Goal: Transaction & Acquisition: Purchase product/service

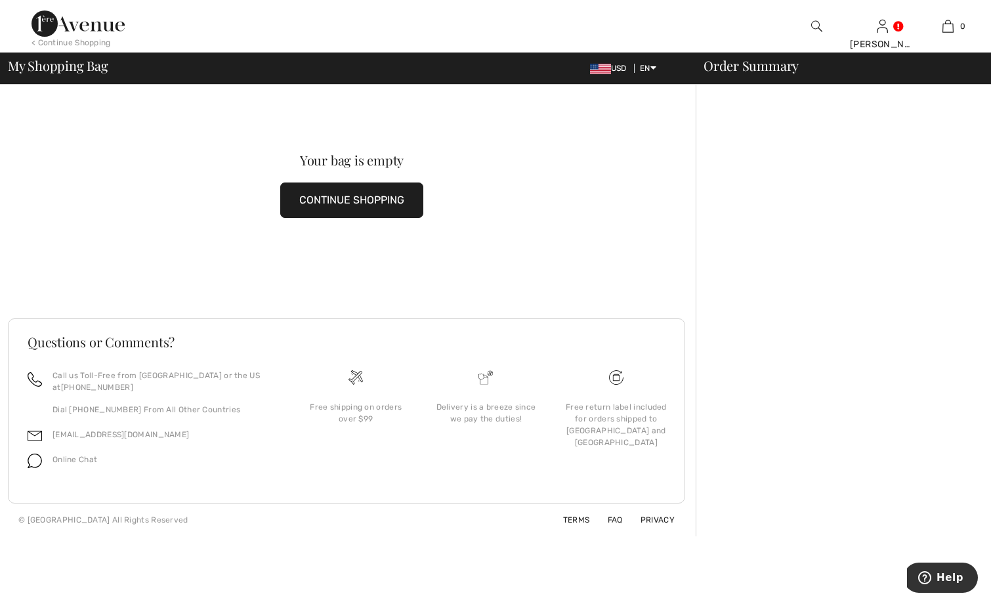
click at [356, 202] on button "CONTINUE SHOPPING" at bounding box center [351, 199] width 143 height 35
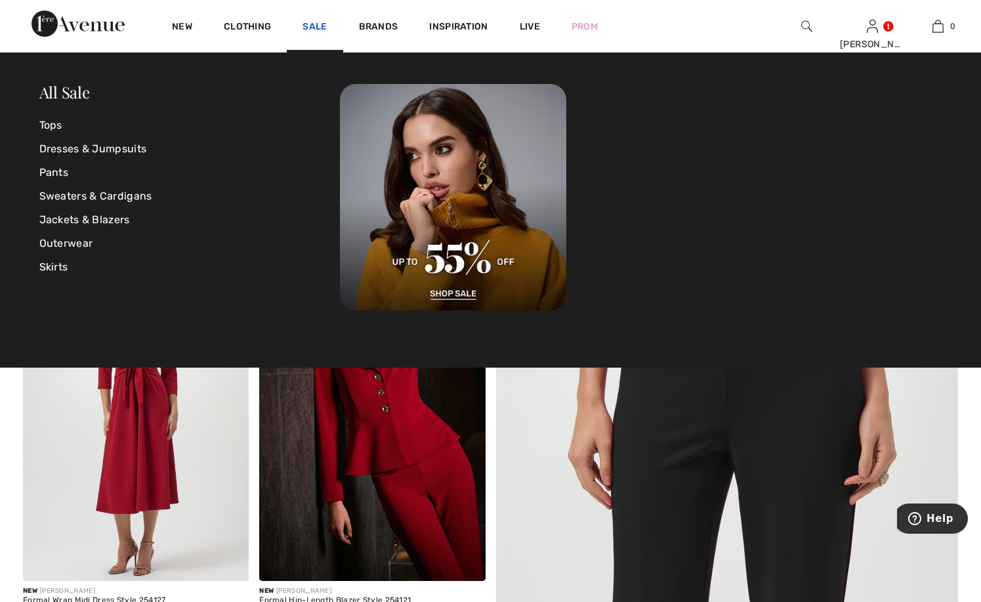
click at [315, 26] on link "Sale" at bounding box center [315, 28] width 24 height 14
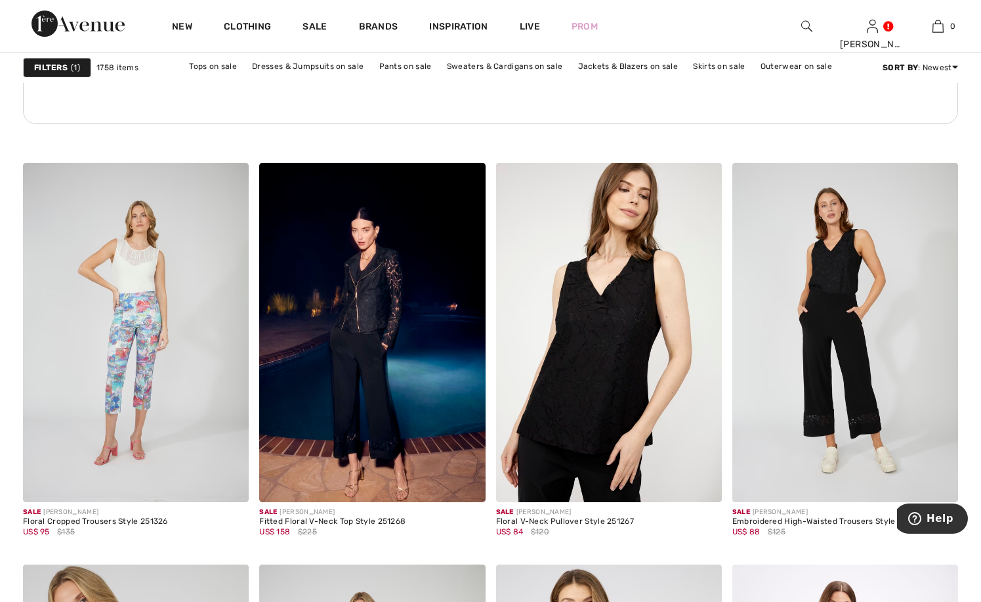
scroll to position [2035, 0]
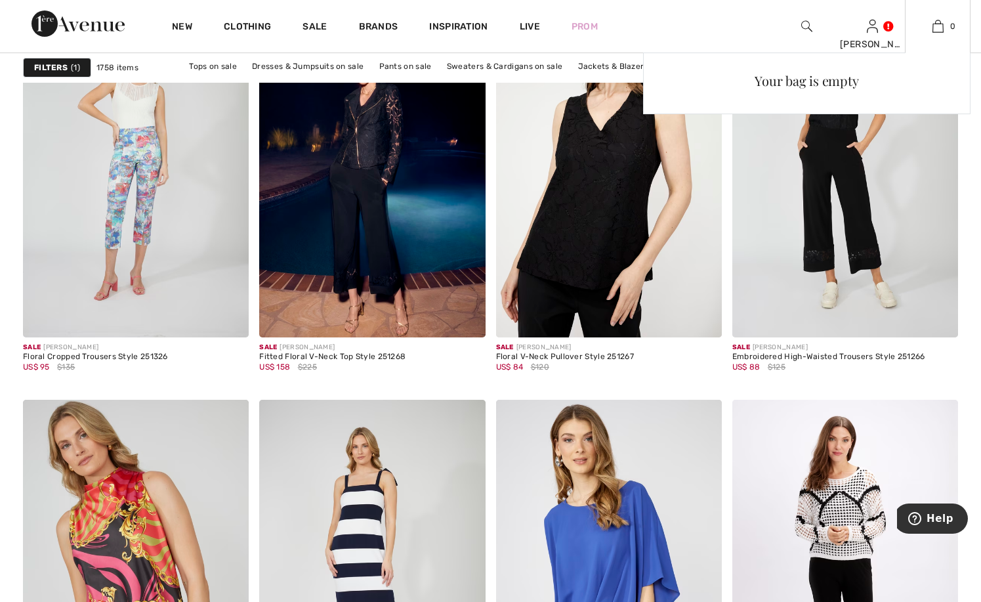
click at [832, 213] on div "Your bag is empty" at bounding box center [807, 169] width 328 height 233
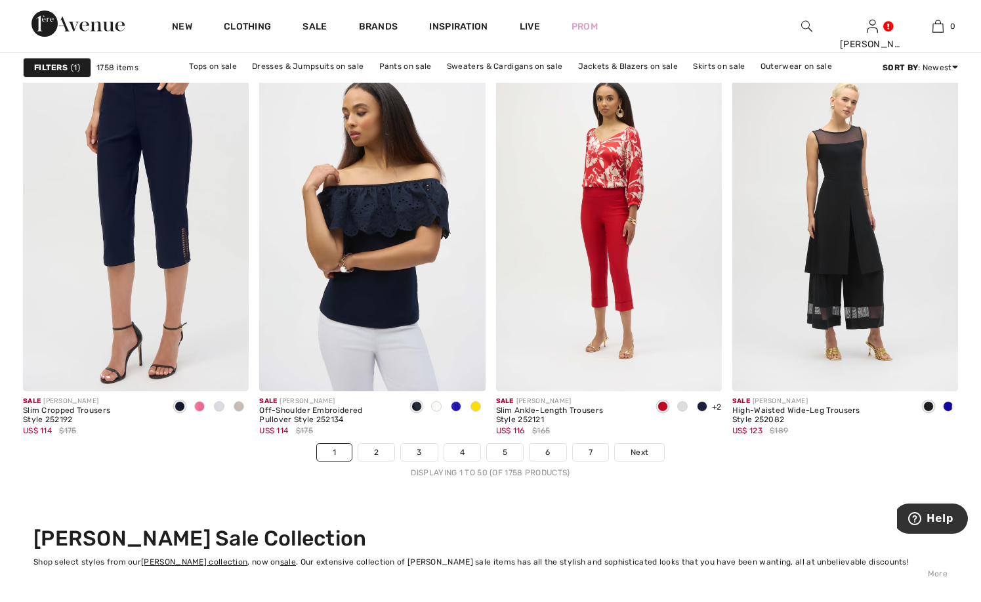
scroll to position [5973, 0]
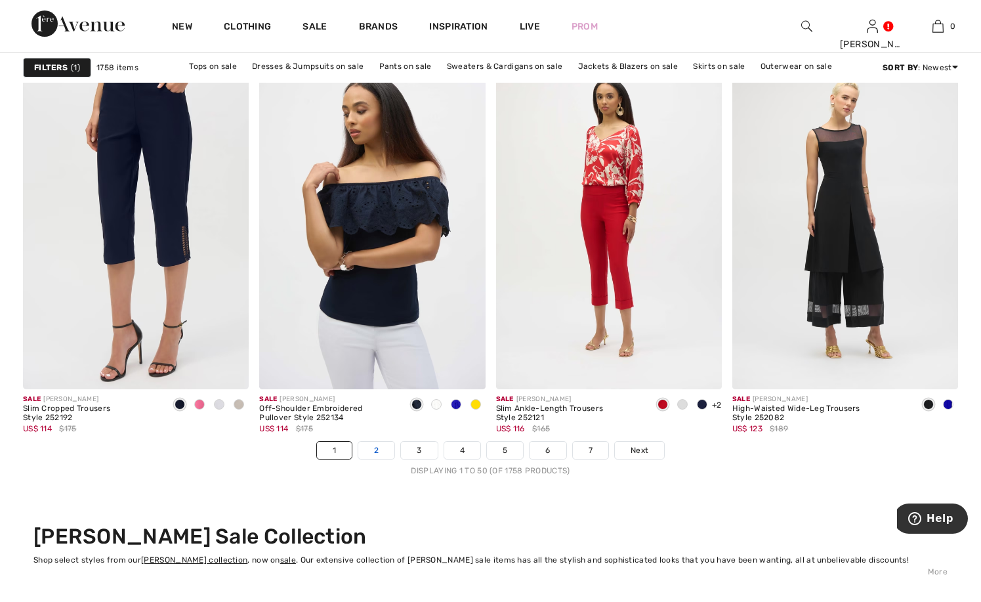
click at [380, 450] on link "2" at bounding box center [376, 450] width 36 height 17
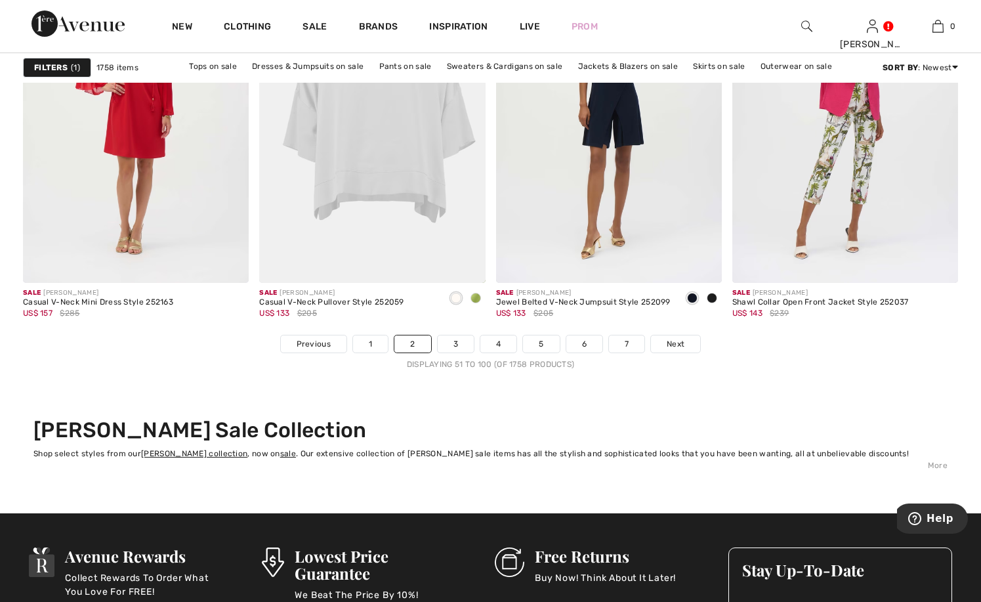
scroll to position [6105, 0]
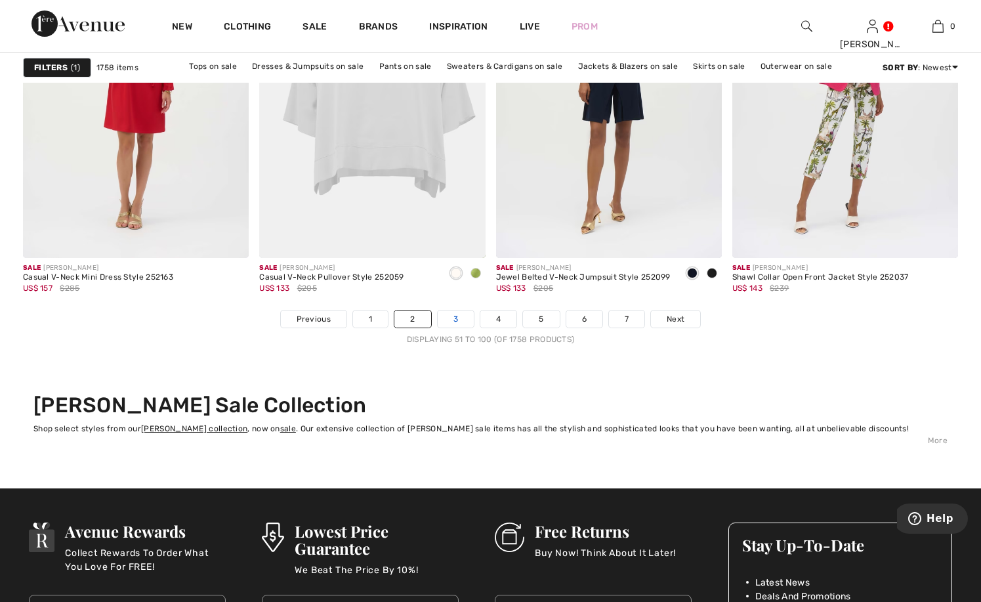
click at [454, 320] on link "3" at bounding box center [456, 318] width 36 height 17
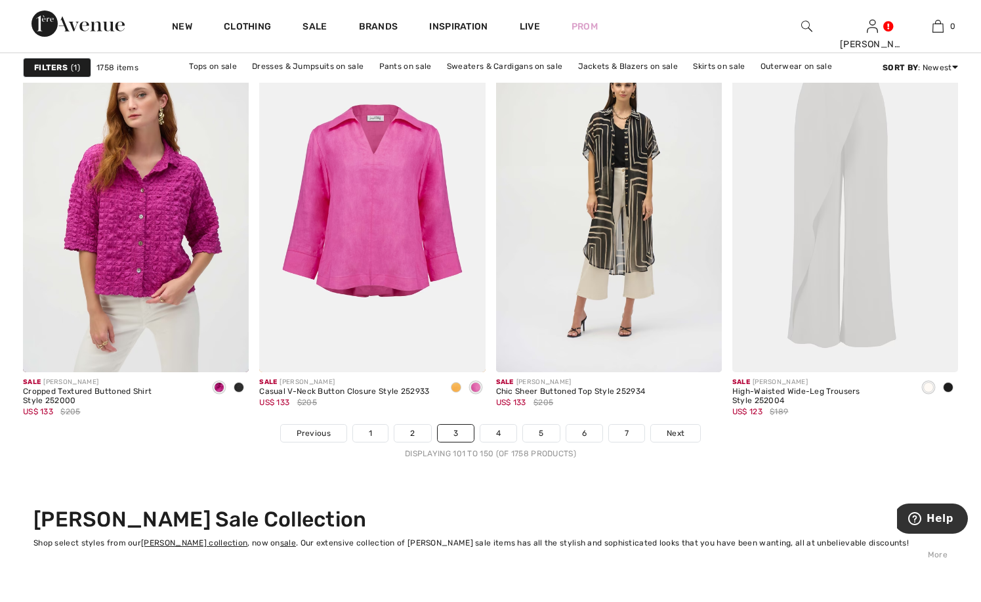
scroll to position [5973, 0]
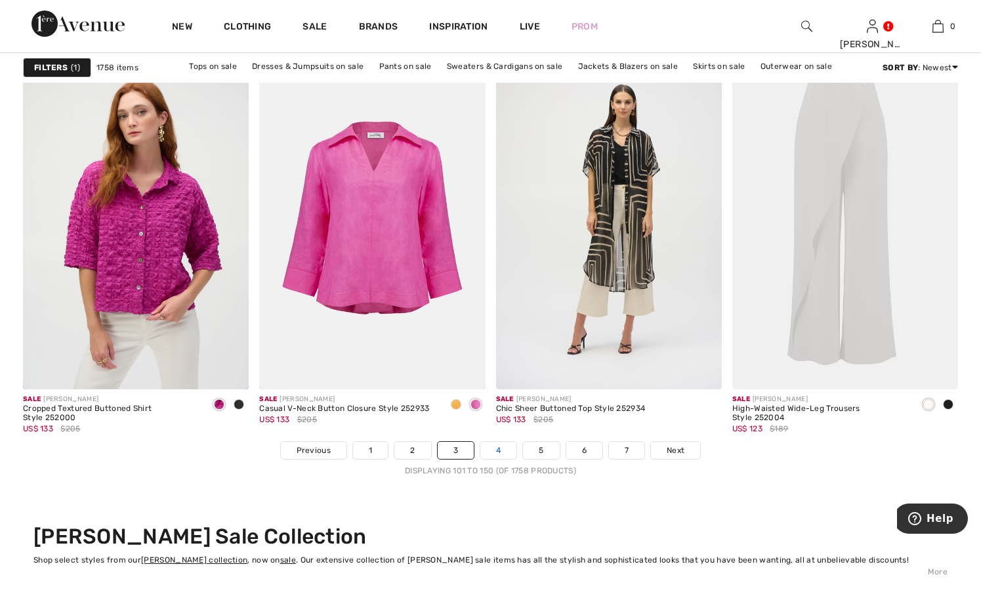
click at [494, 450] on link "4" at bounding box center [499, 450] width 36 height 17
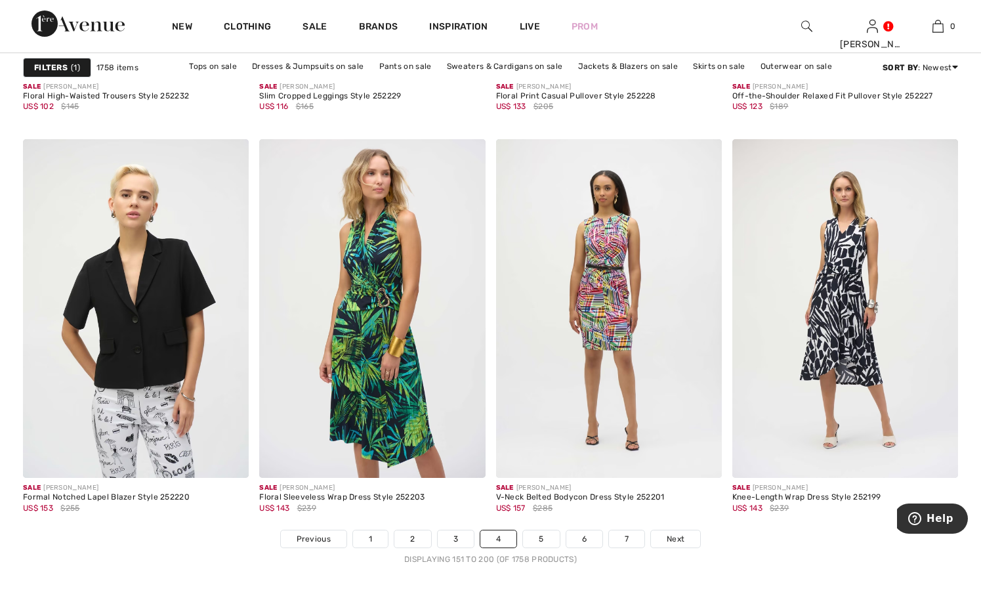
scroll to position [6039, 0]
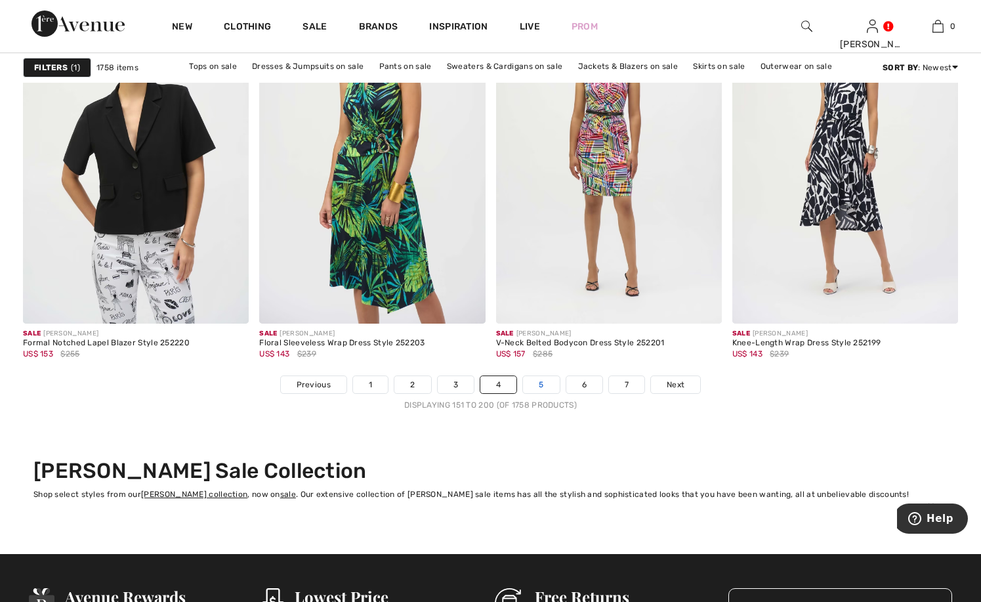
click at [540, 380] on link "5" at bounding box center [541, 384] width 36 height 17
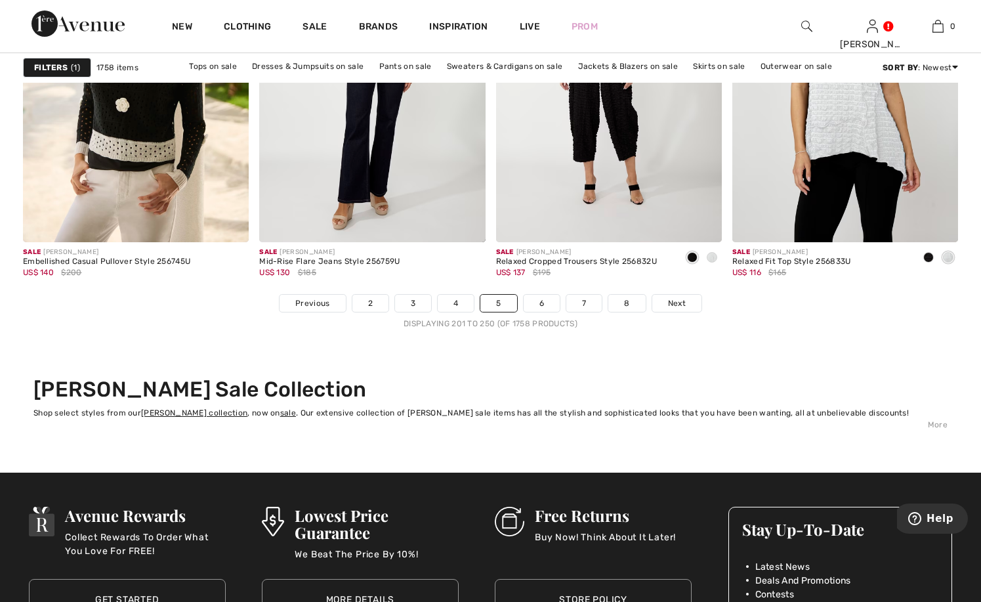
scroll to position [6170, 0]
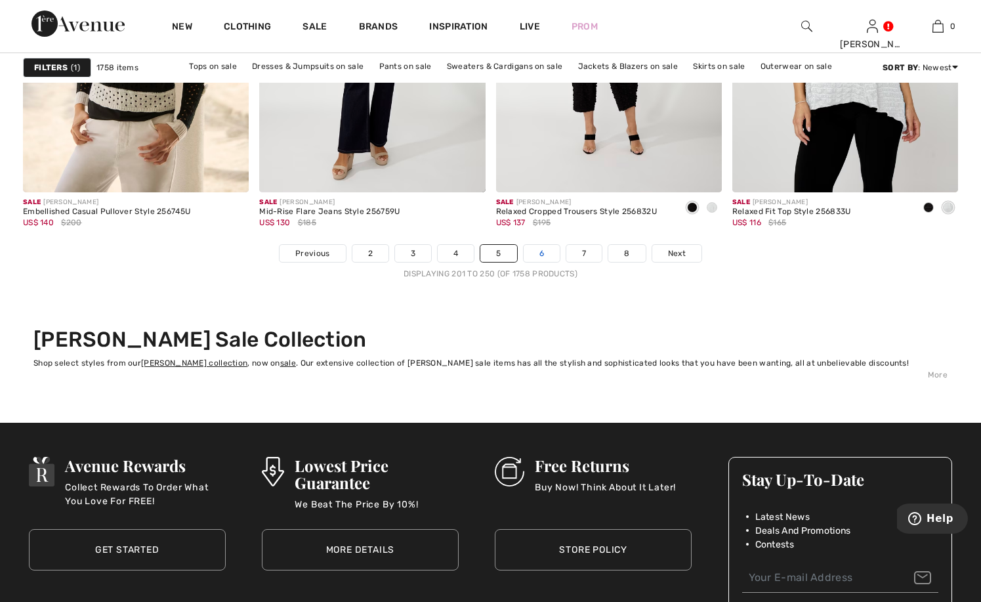
click at [549, 252] on link "6" at bounding box center [542, 253] width 36 height 17
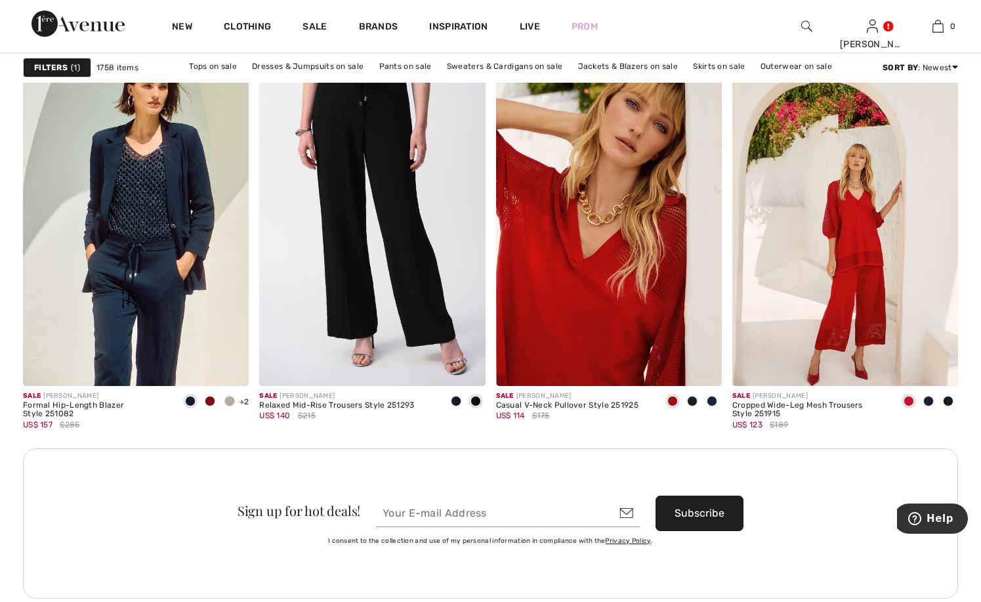
scroll to position [4595, 0]
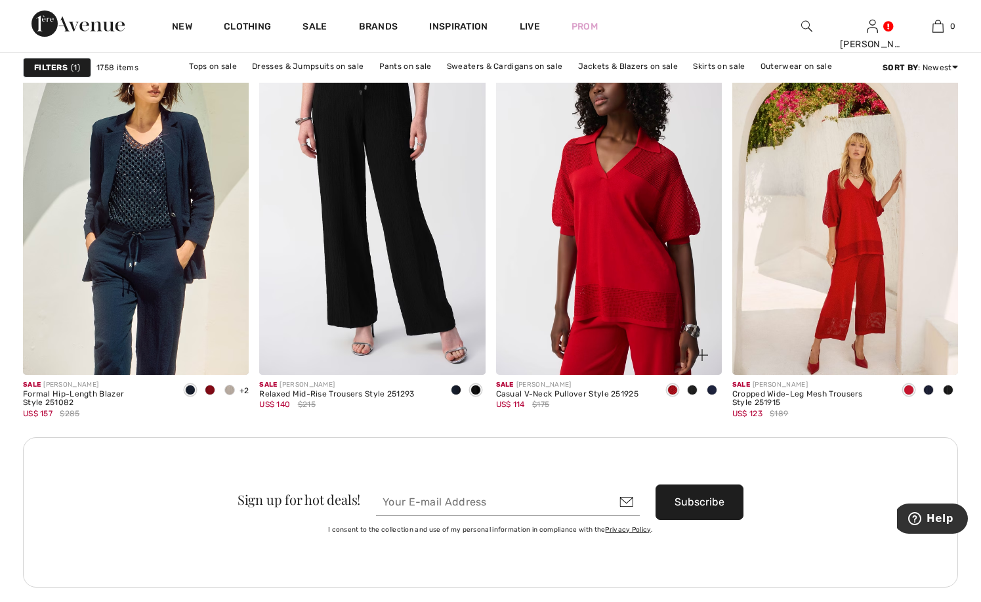
click at [578, 239] on img at bounding box center [609, 204] width 226 height 339
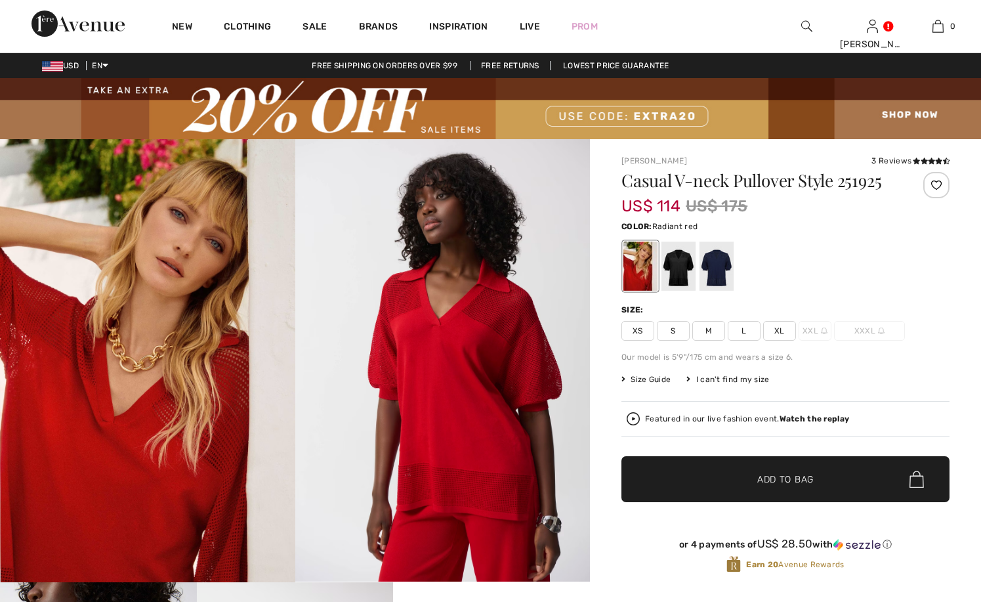
checkbox input "true"
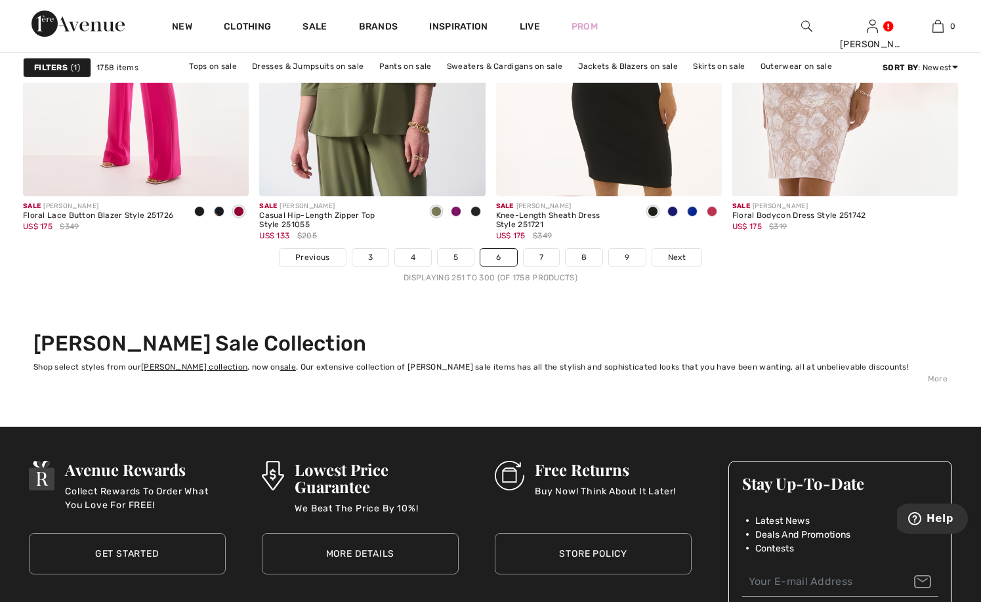
scroll to position [6170, 0]
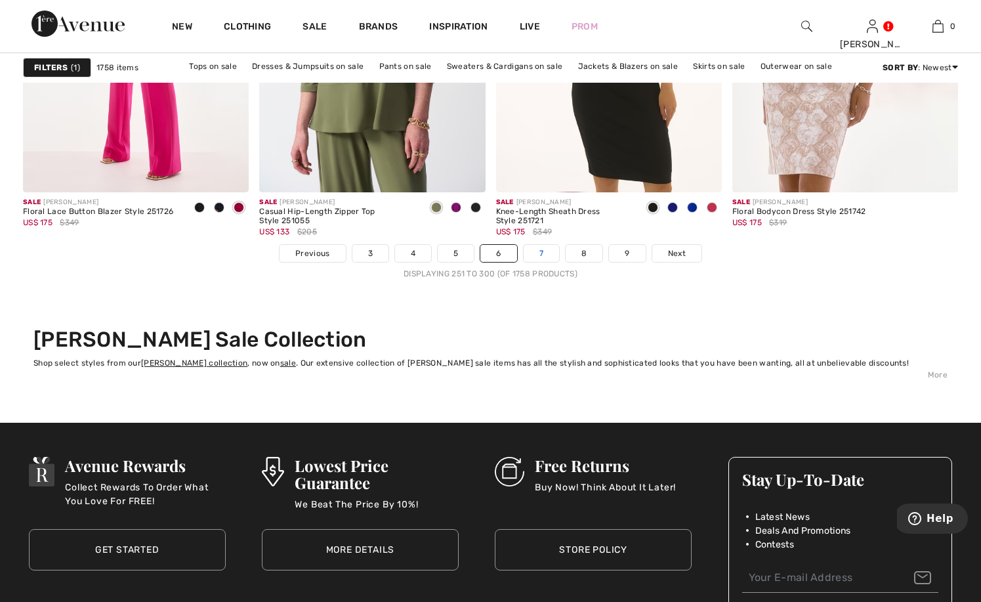
click at [547, 250] on link "7" at bounding box center [541, 253] width 35 height 17
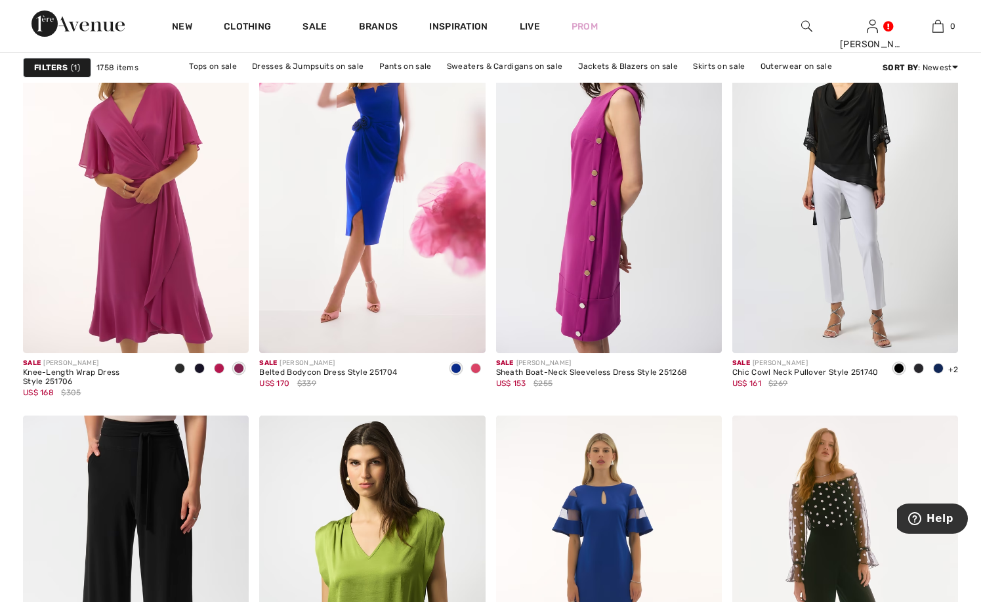
scroll to position [5186, 0]
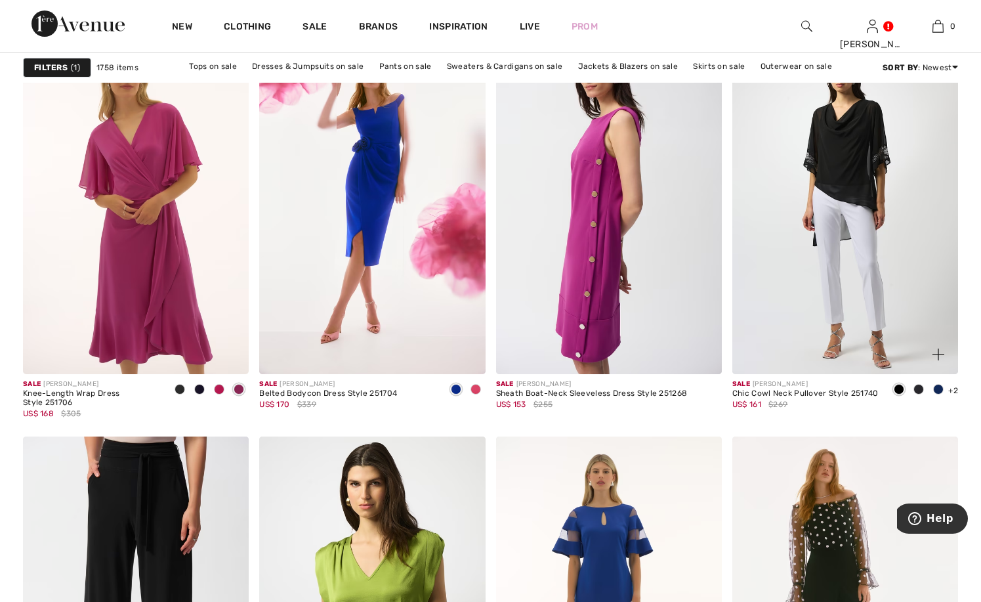
click at [917, 388] on span at bounding box center [919, 389] width 11 height 11
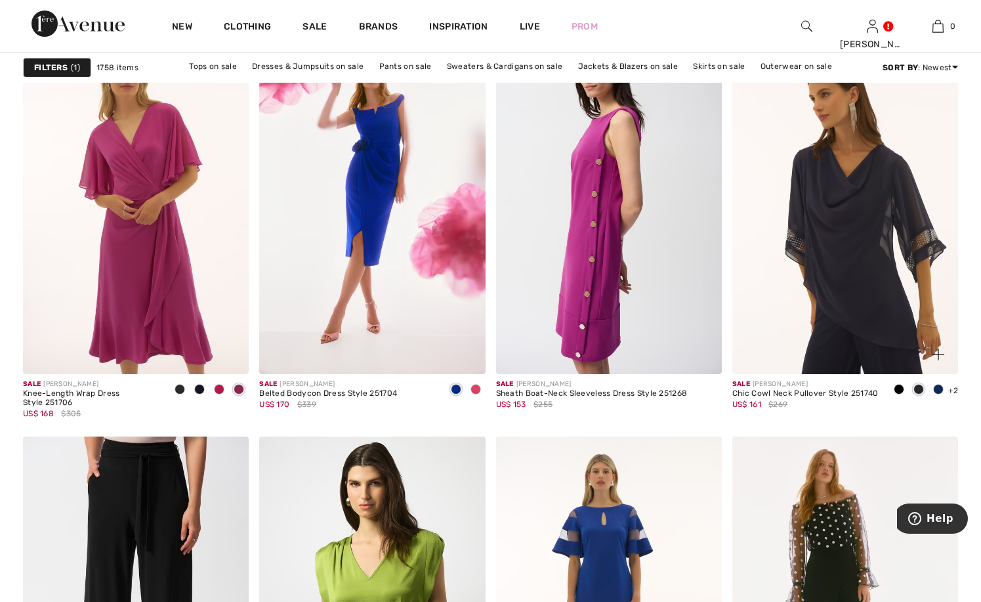
click at [941, 384] on span at bounding box center [938, 389] width 11 height 11
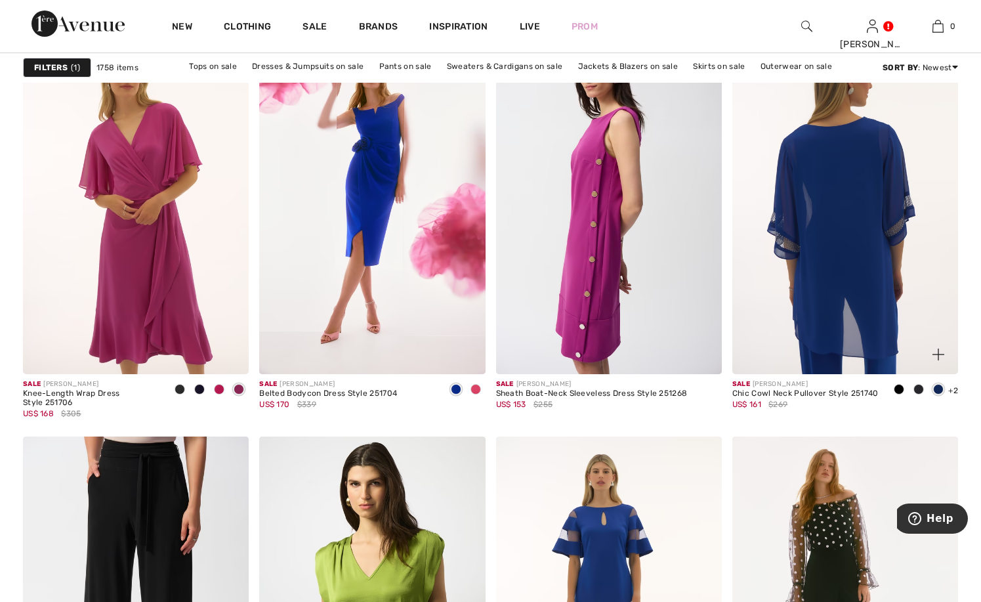
click at [840, 206] on img at bounding box center [846, 204] width 226 height 339
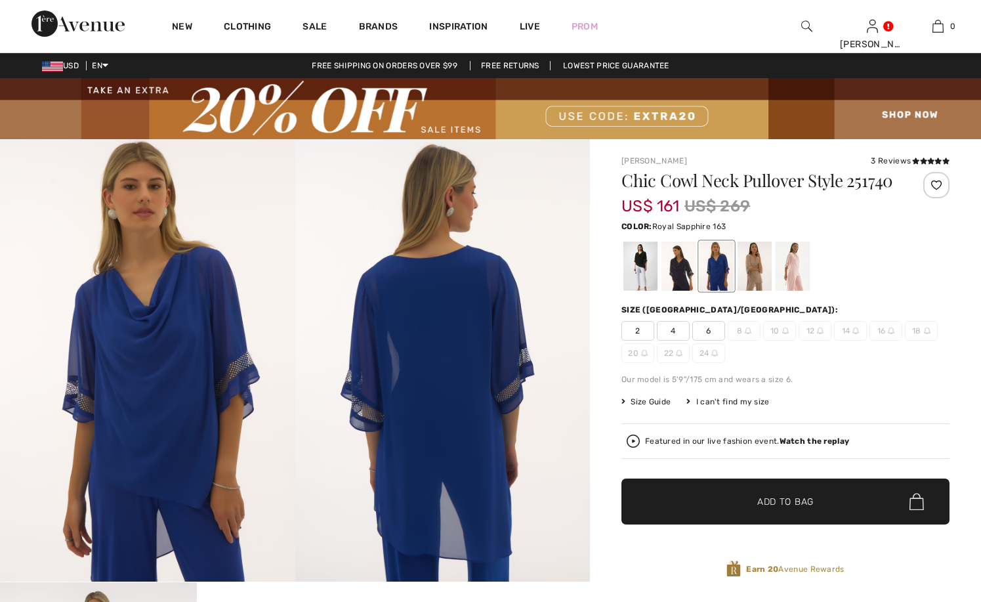
click at [723, 280] on div at bounding box center [717, 266] width 34 height 49
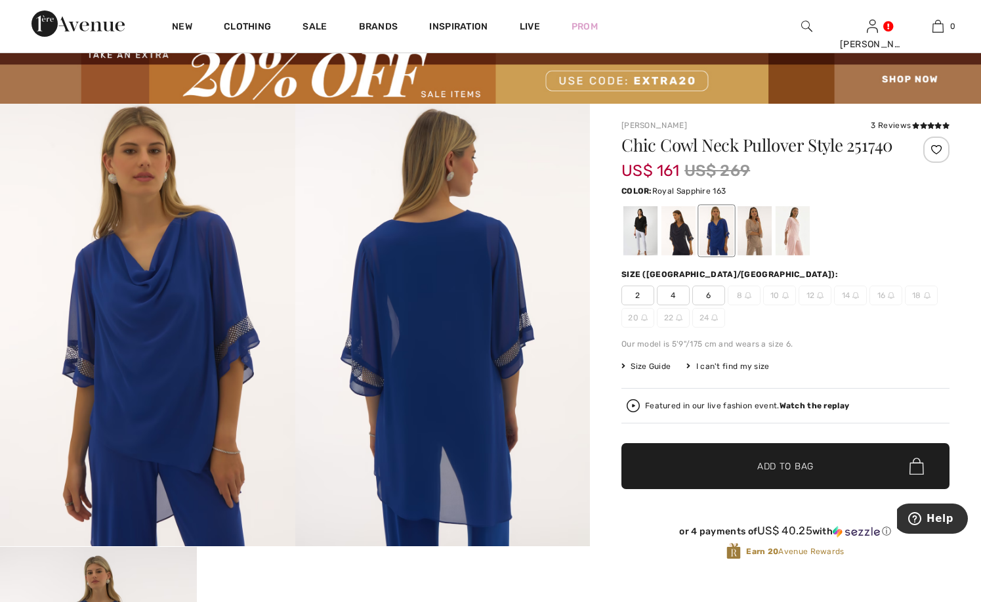
scroll to position [66, 0]
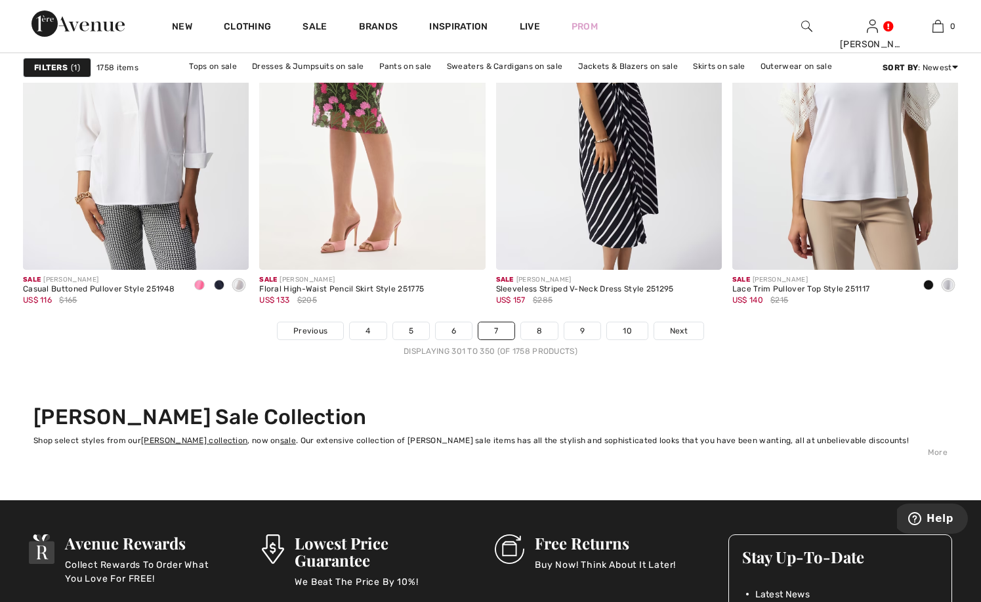
scroll to position [6105, 0]
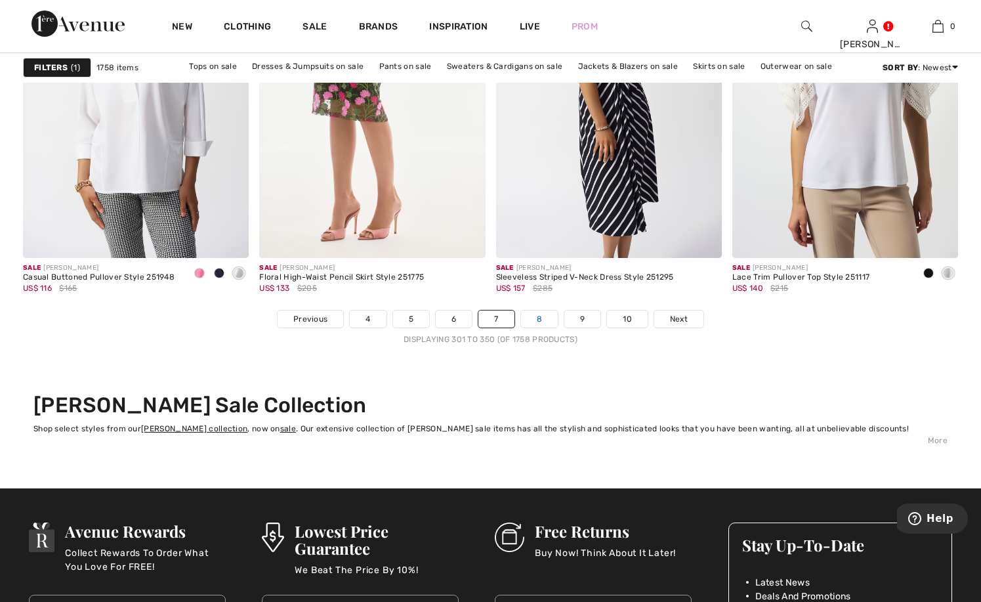
click at [541, 318] on link "8" at bounding box center [539, 318] width 37 height 17
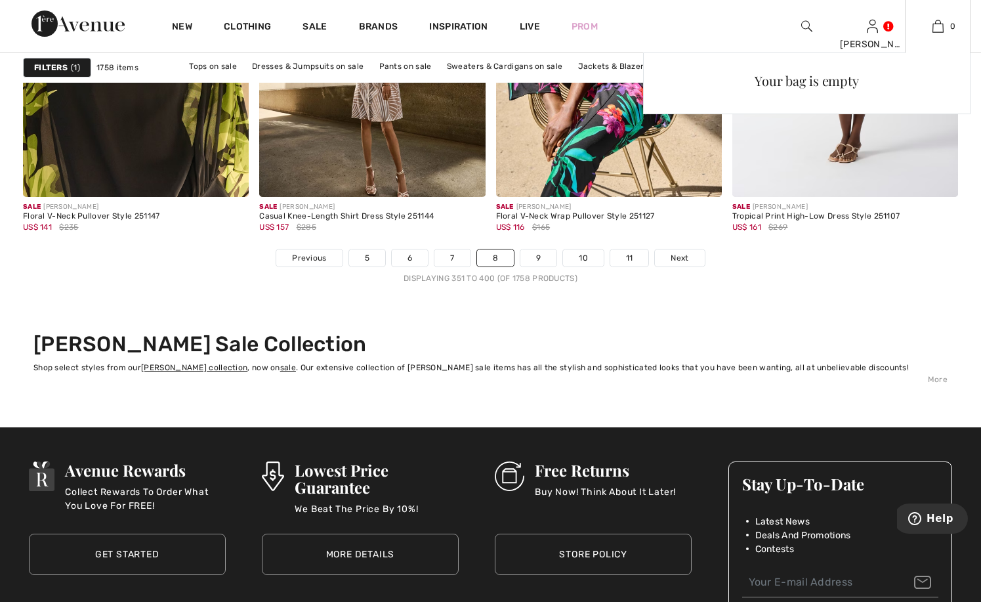
scroll to position [6170, 0]
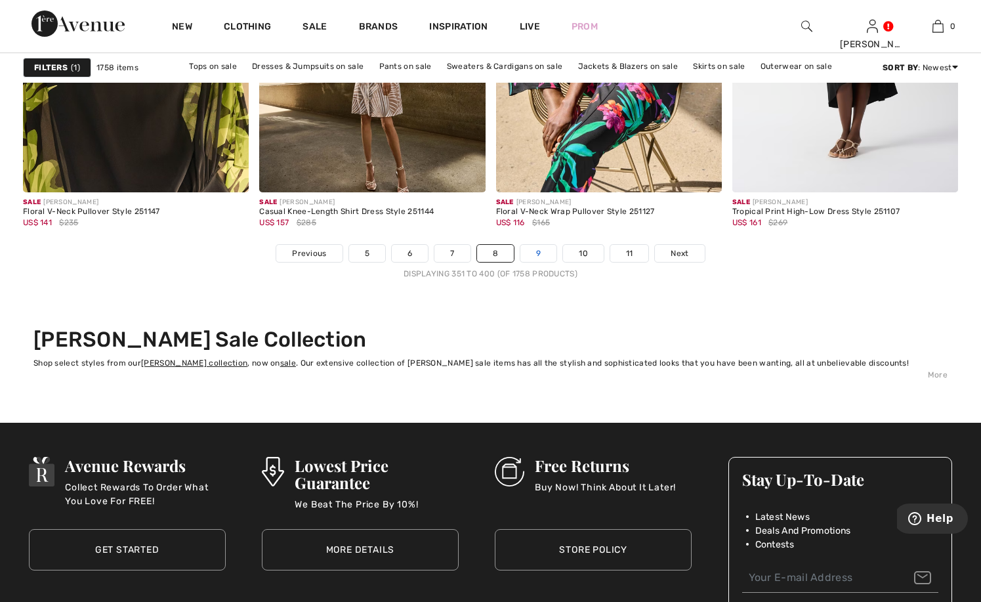
click at [544, 250] on link "9" at bounding box center [539, 253] width 36 height 17
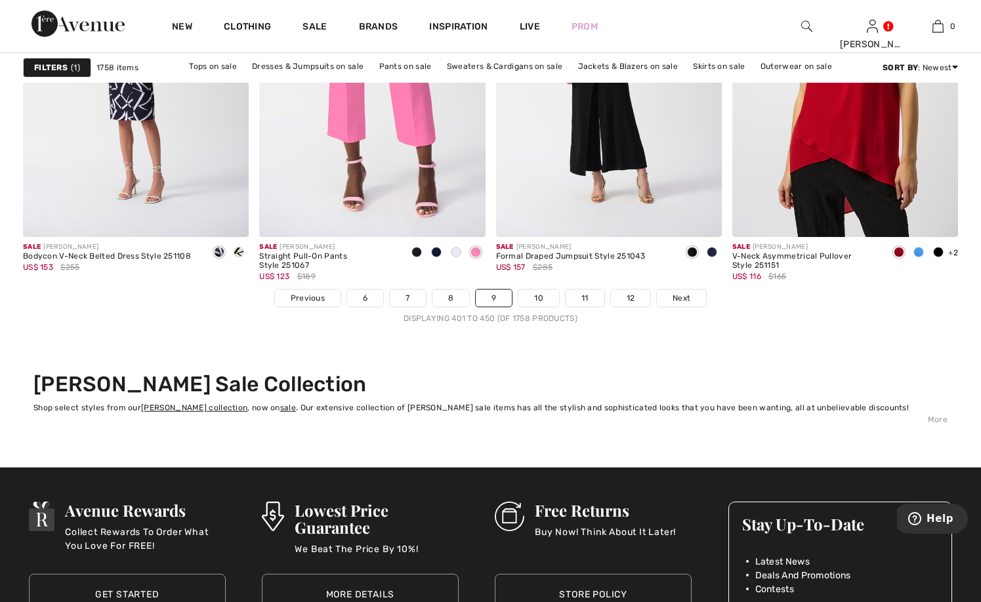
scroll to position [6170, 0]
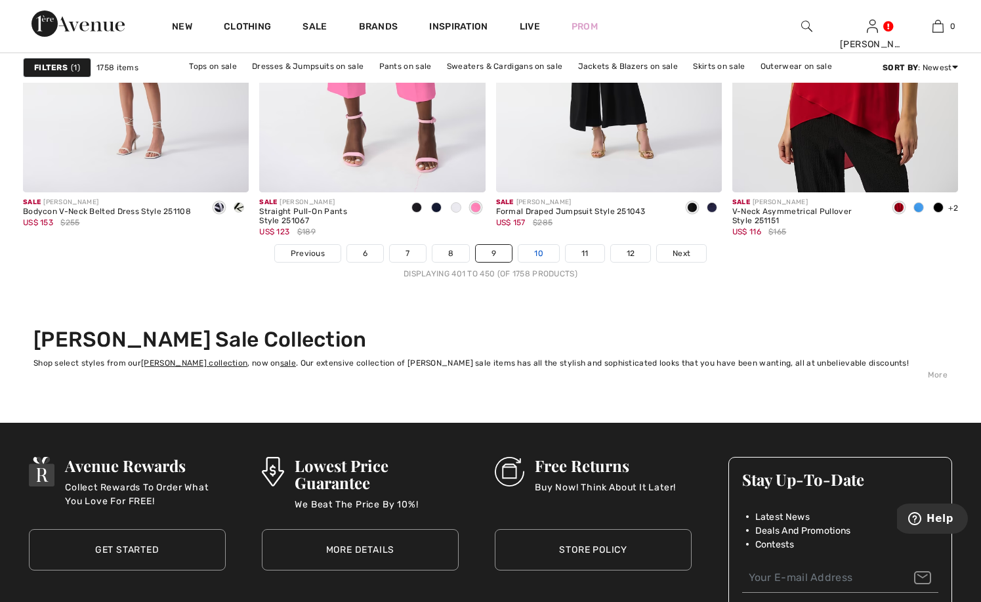
click at [536, 250] on link "10" at bounding box center [539, 253] width 41 height 17
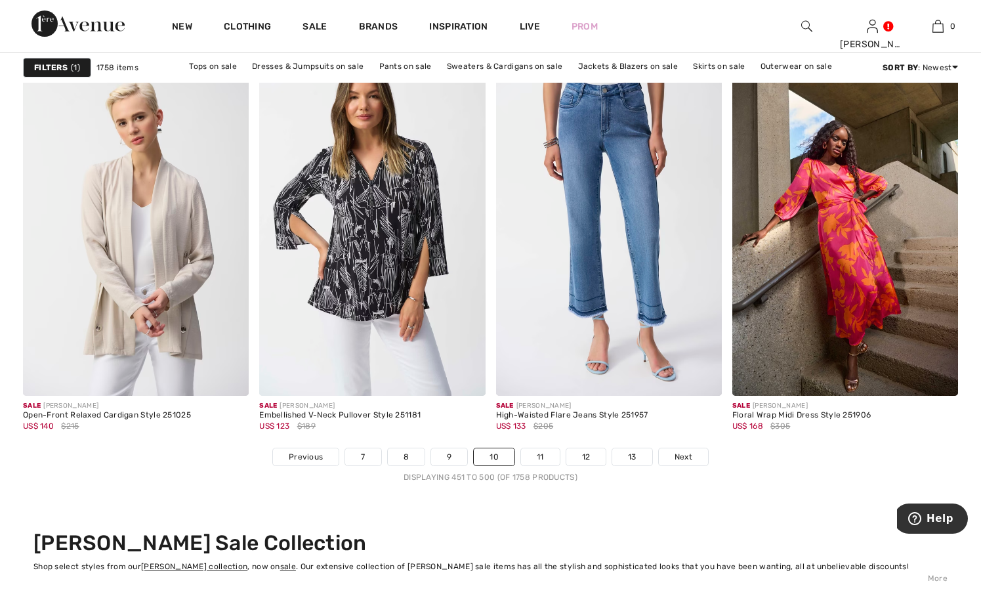
scroll to position [5973, 0]
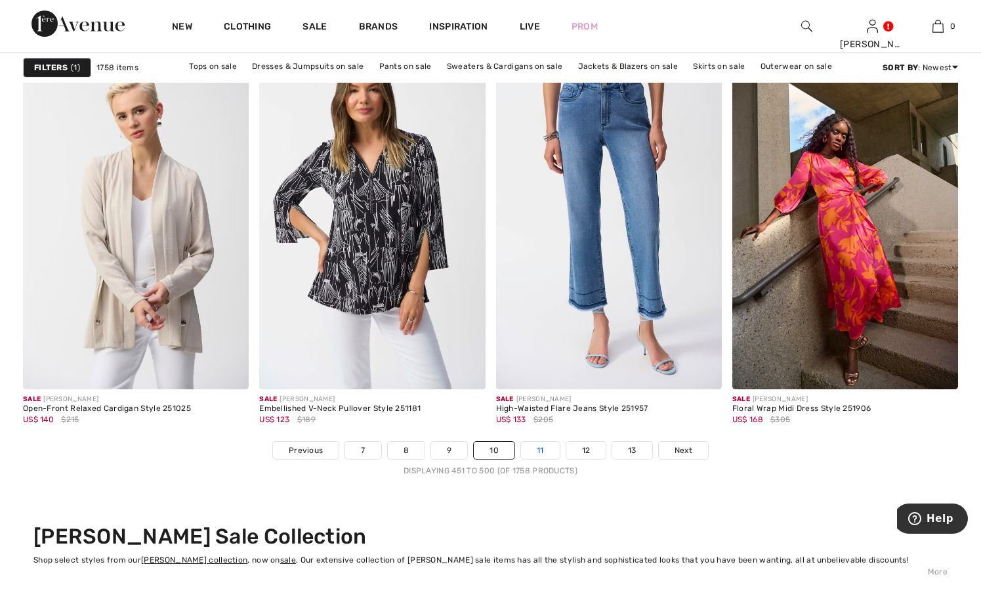
click at [539, 453] on link "11" at bounding box center [540, 450] width 39 height 17
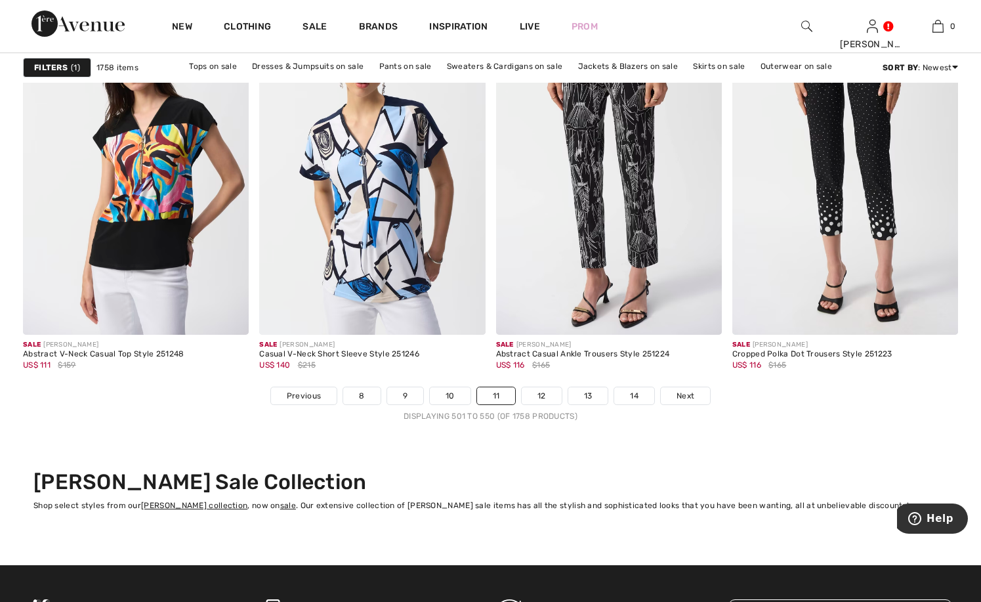
scroll to position [6170, 0]
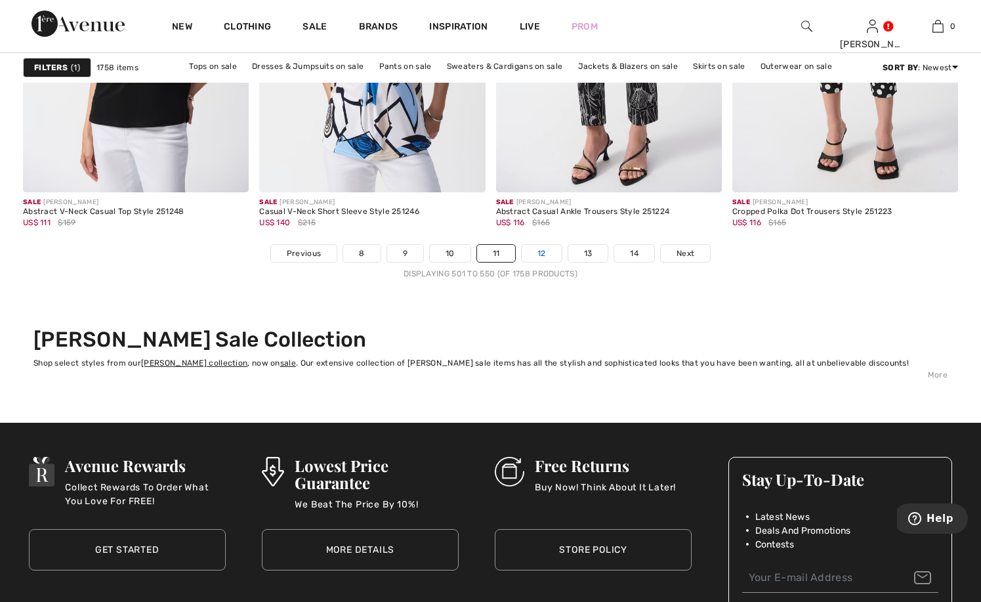
click at [540, 251] on link "12" at bounding box center [542, 253] width 40 height 17
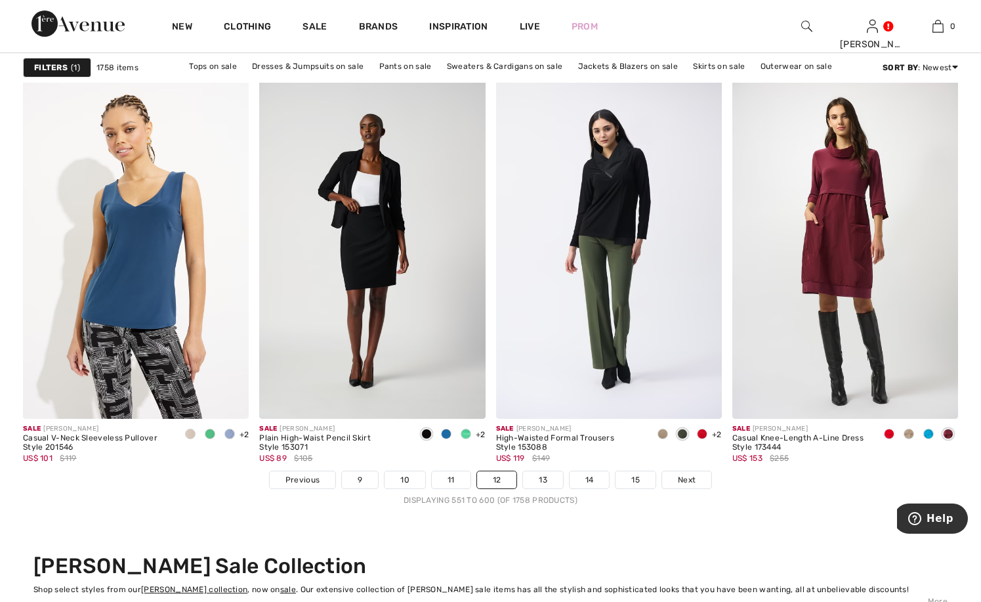
scroll to position [5973, 0]
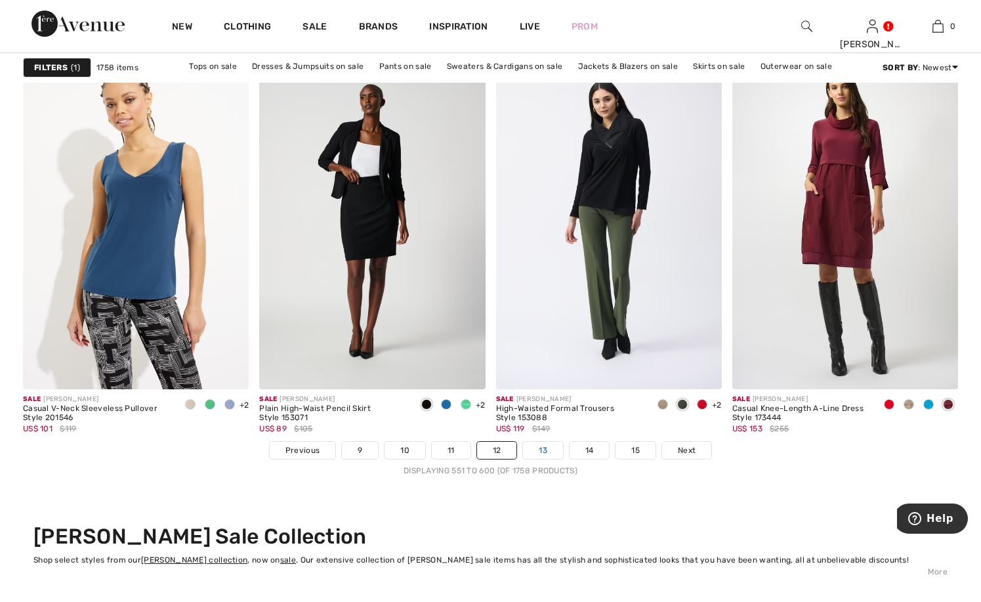
click at [550, 450] on link "13" at bounding box center [543, 450] width 40 height 17
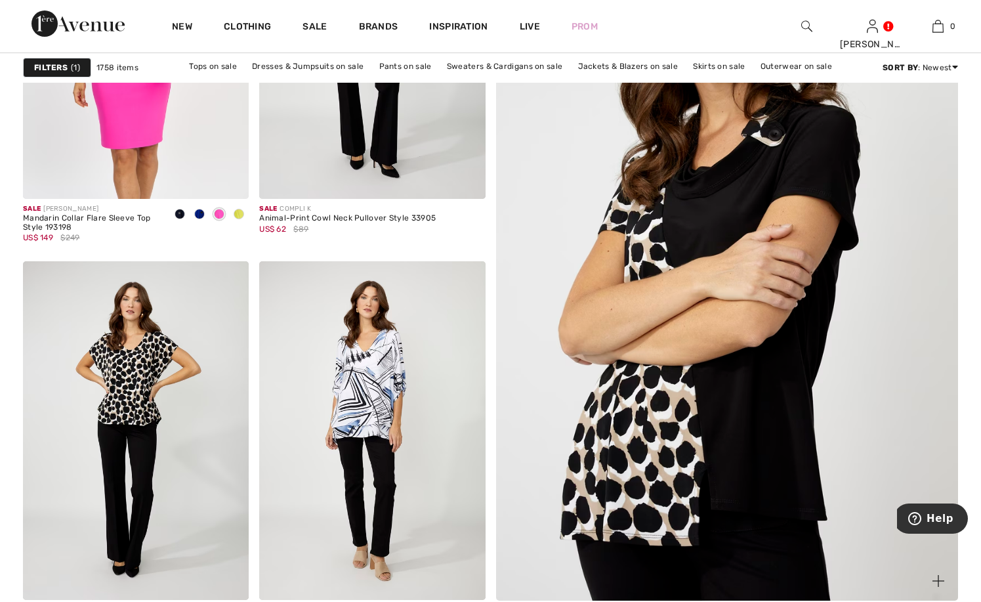
scroll to position [394, 0]
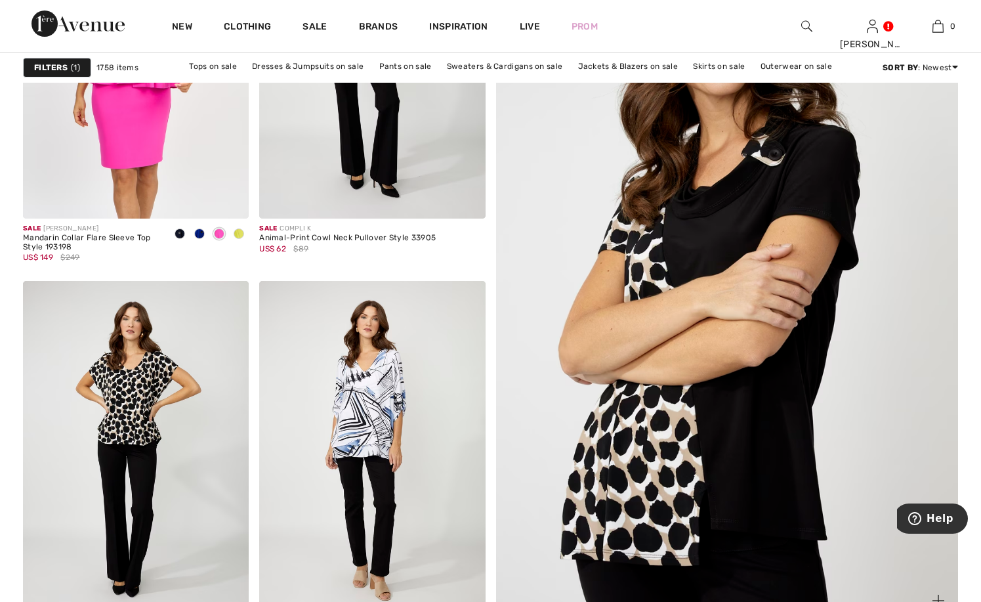
click at [738, 242] on img at bounding box center [727, 295] width 555 height 832
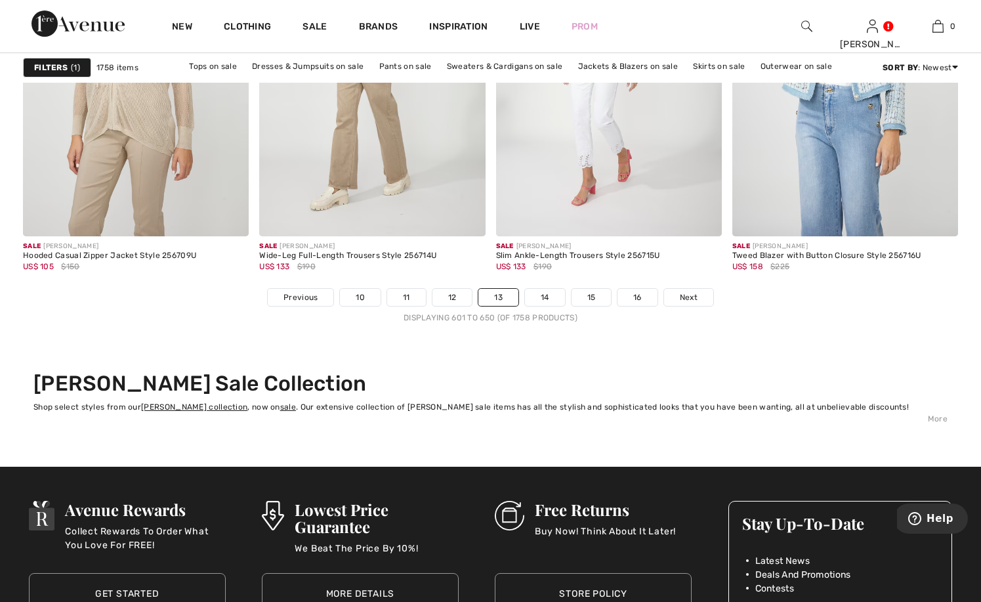
scroll to position [6170, 0]
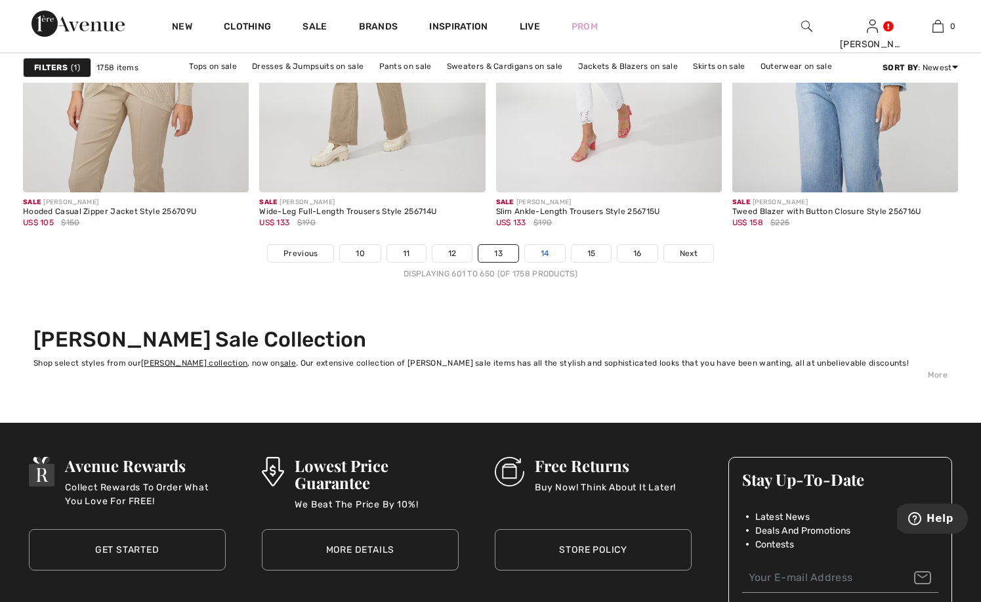
click at [542, 254] on link "14" at bounding box center [545, 253] width 40 height 17
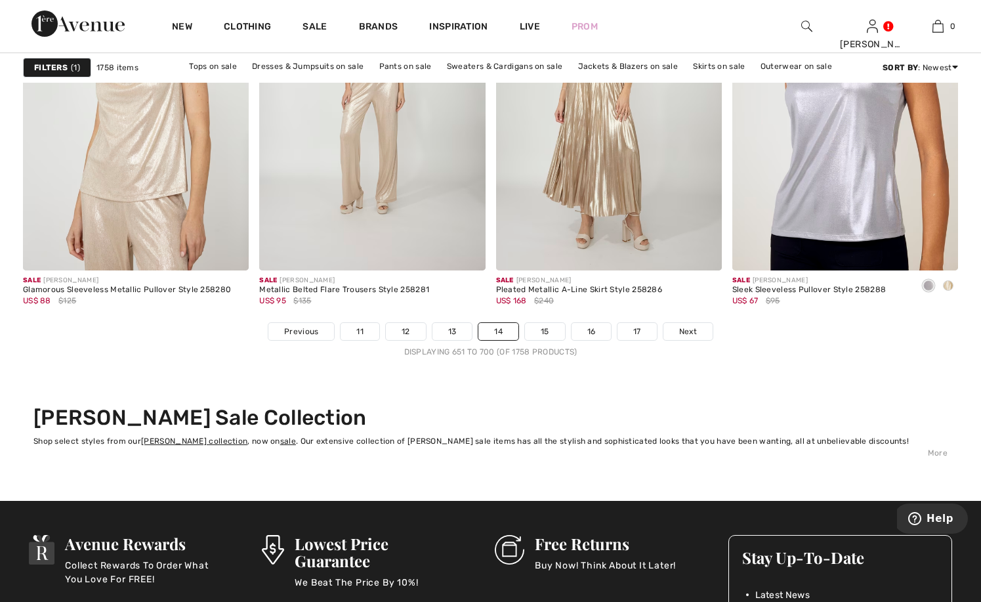
scroll to position [6105, 0]
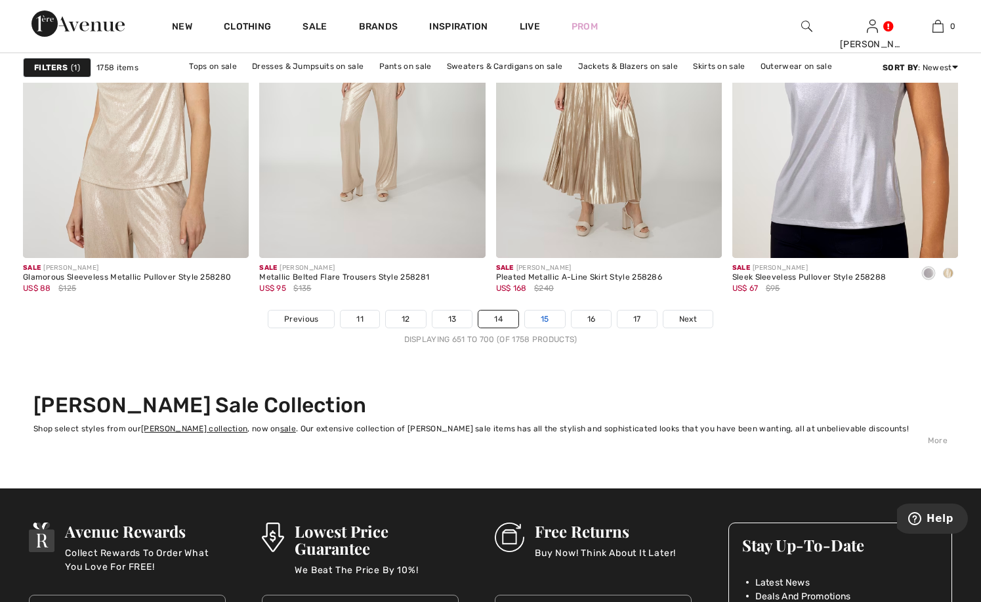
click at [547, 312] on link "15" at bounding box center [545, 318] width 40 height 17
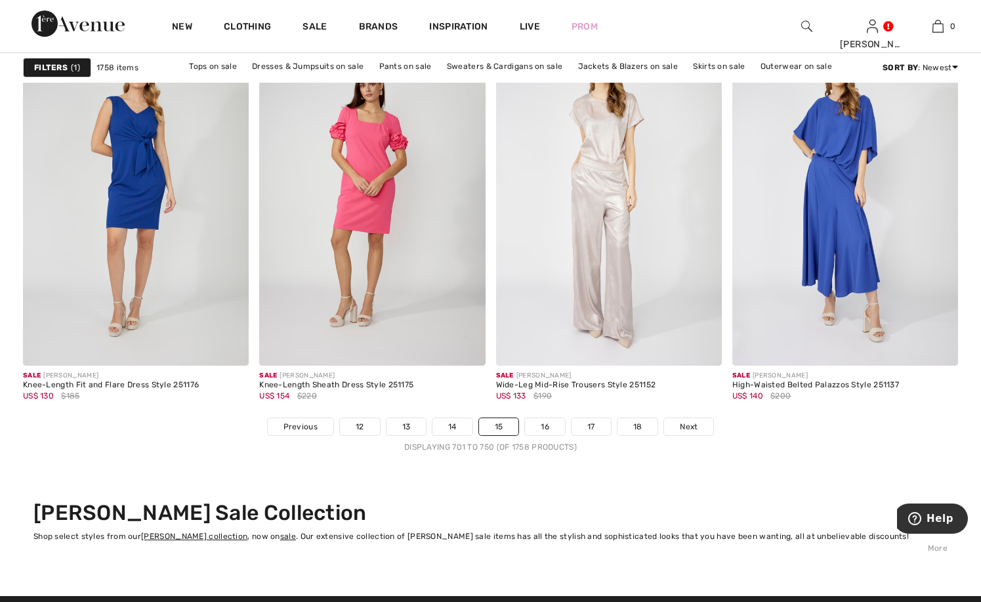
scroll to position [6039, 0]
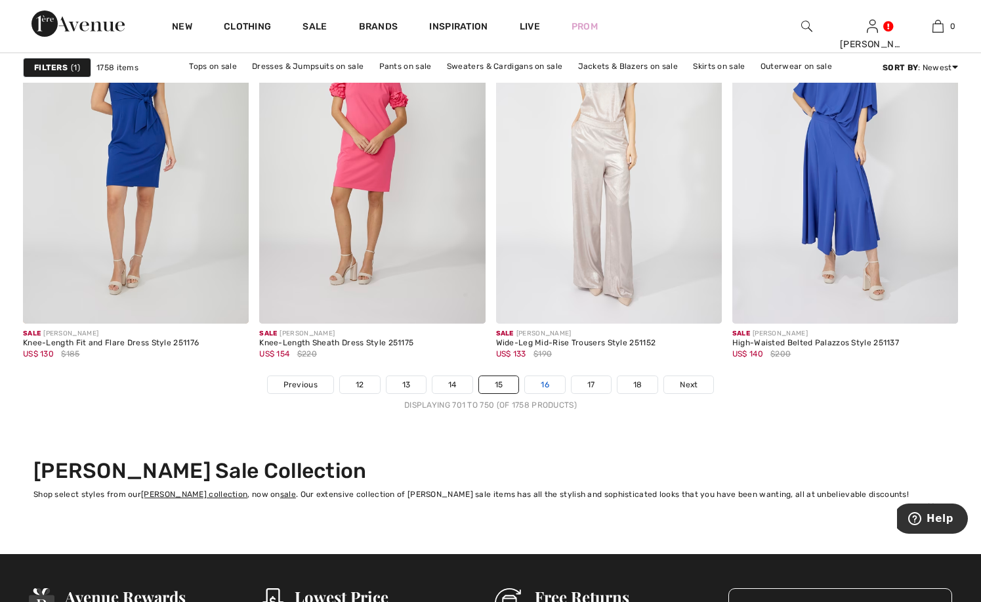
click at [553, 382] on link "16" at bounding box center [545, 384] width 40 height 17
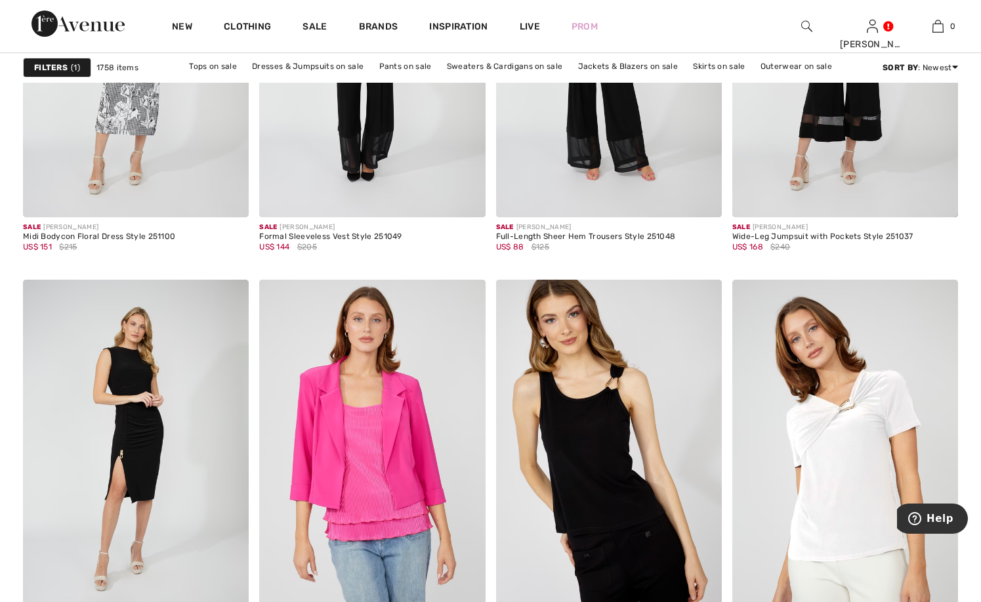
scroll to position [1247, 0]
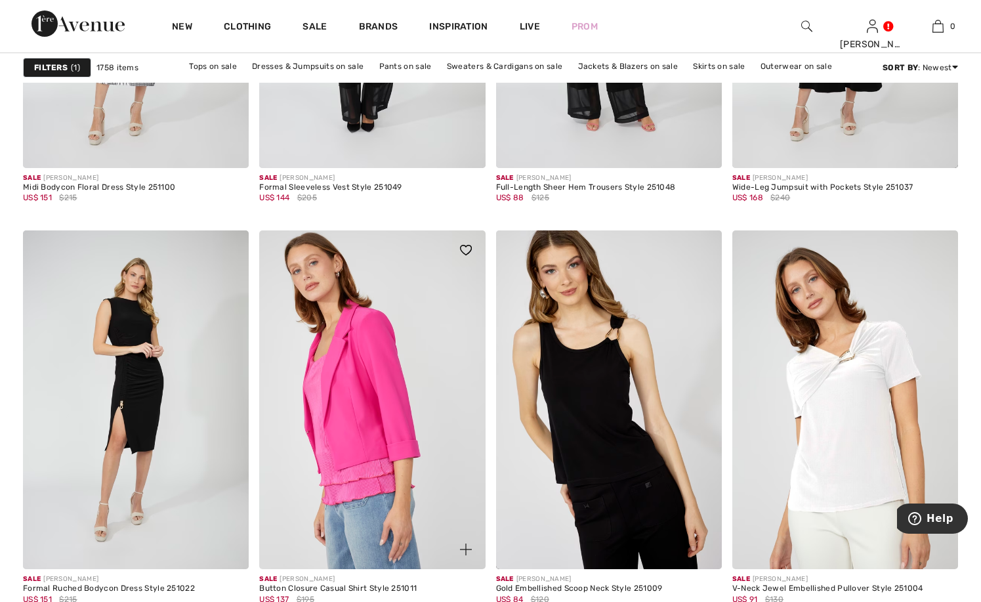
click at [348, 339] on img at bounding box center [372, 399] width 226 height 339
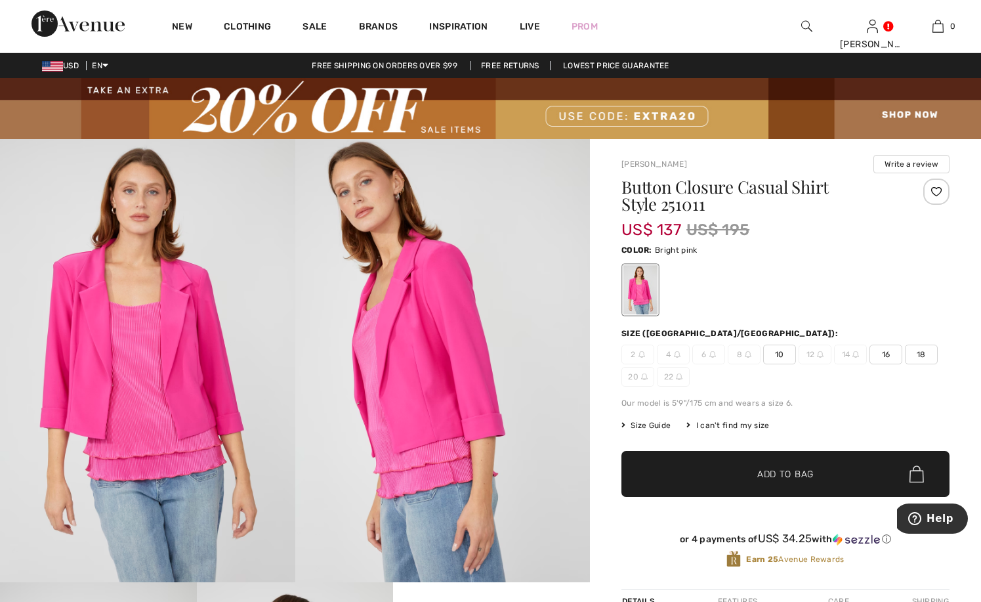
drag, startPoint x: 0, startPoint y: 0, endPoint x: 777, endPoint y: 357, distance: 855.3
click at [777, 357] on span "10" at bounding box center [779, 355] width 33 height 20
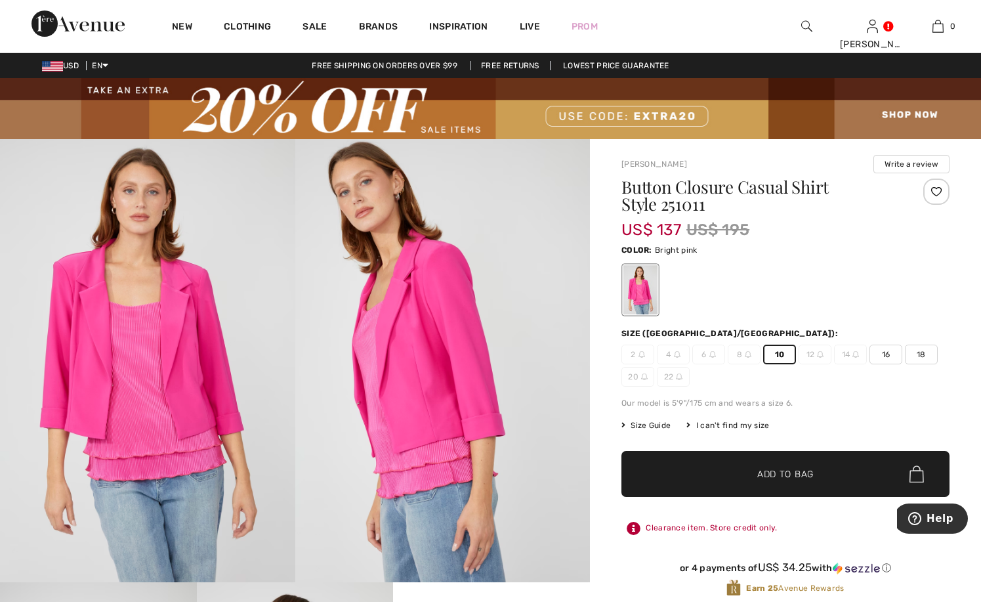
click at [749, 475] on span "✔ Added to Bag" at bounding box center [766, 474] width 80 height 14
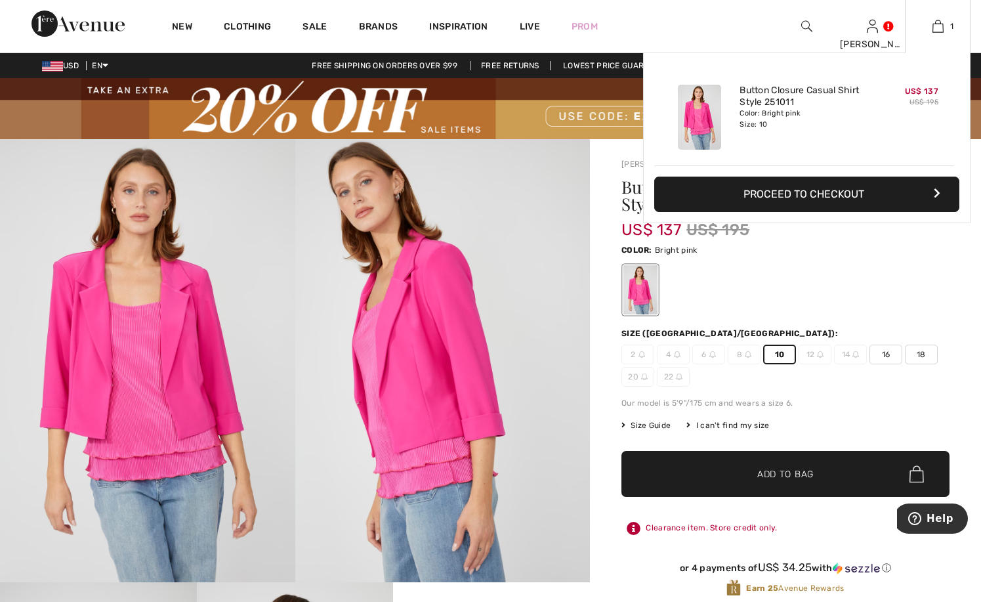
click at [801, 190] on button "Proceed to Checkout" at bounding box center [806, 194] width 305 height 35
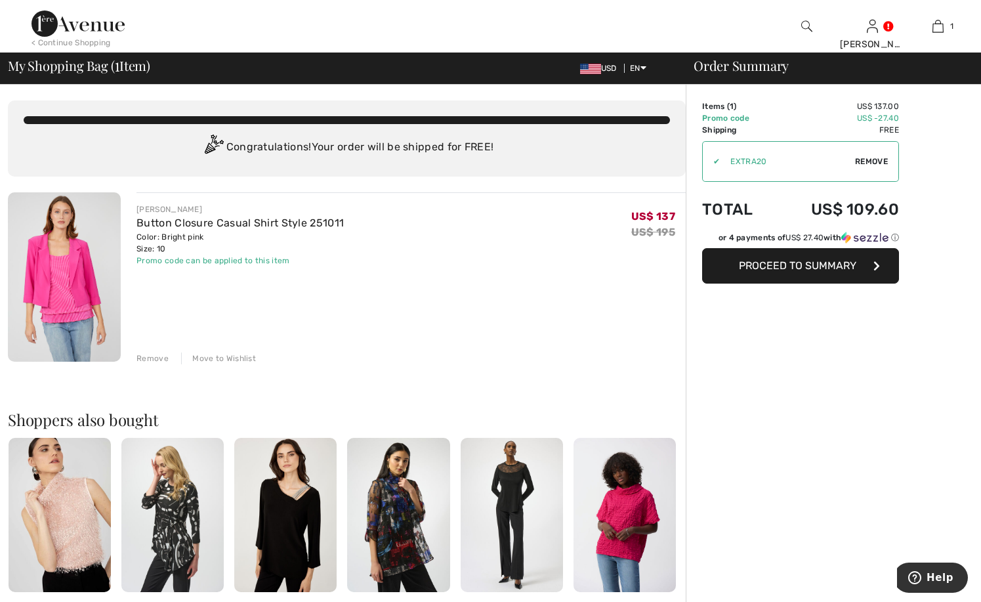
click at [812, 268] on span "Proceed to Summary" at bounding box center [798, 265] width 118 height 12
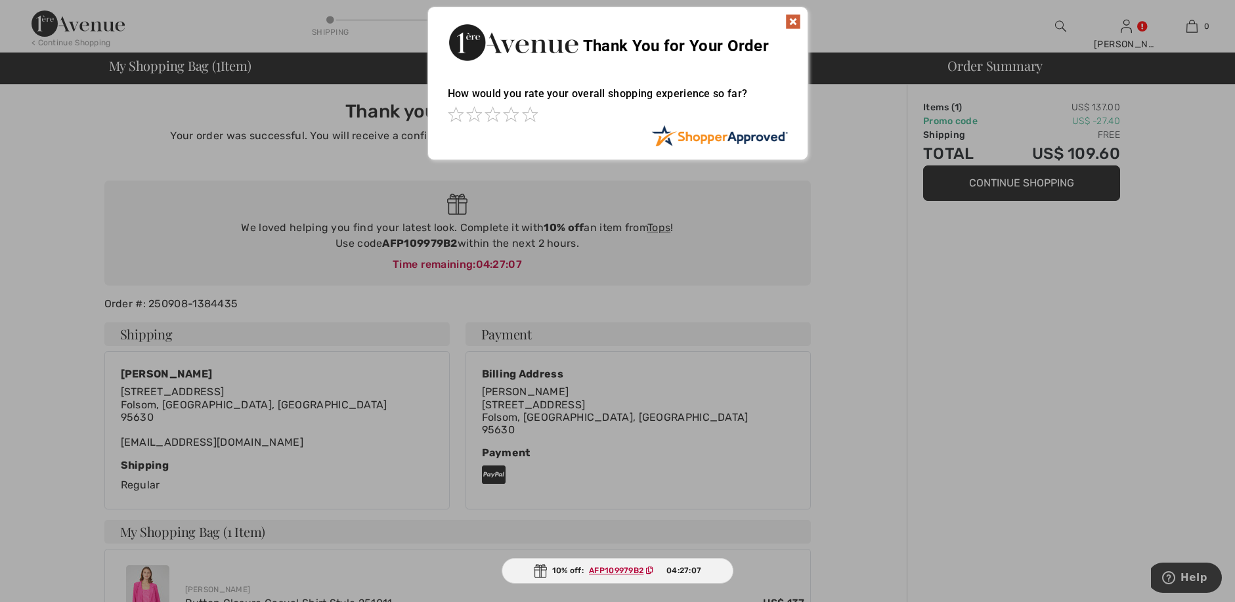
click at [789, 19] on img at bounding box center [793, 22] width 16 height 16
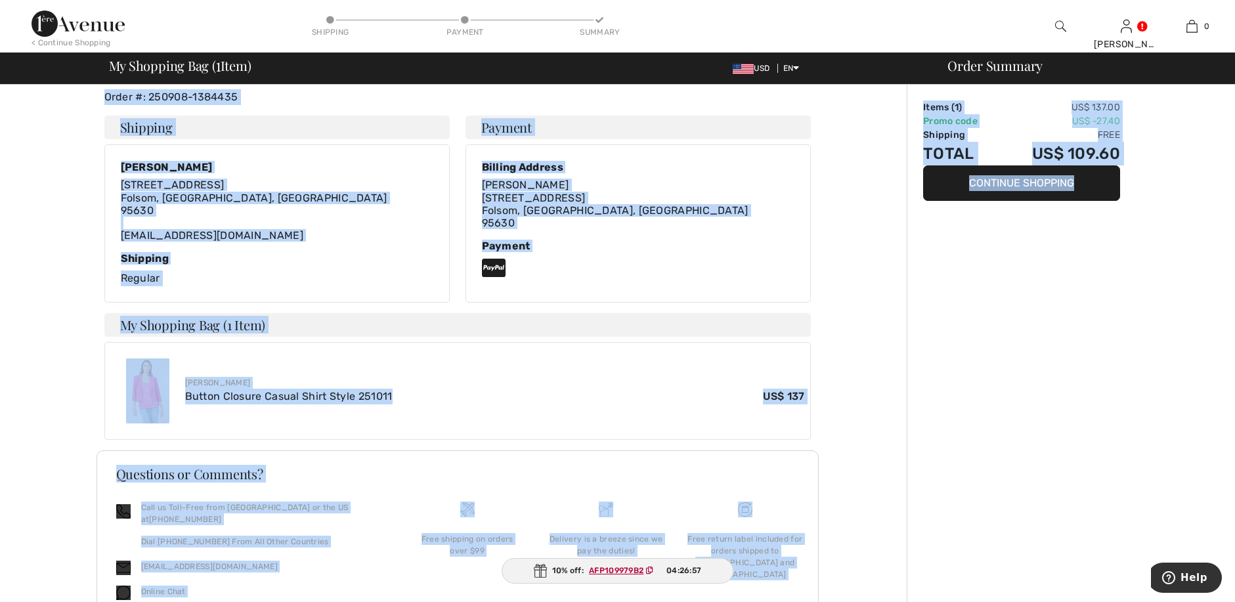
scroll to position [261, 0]
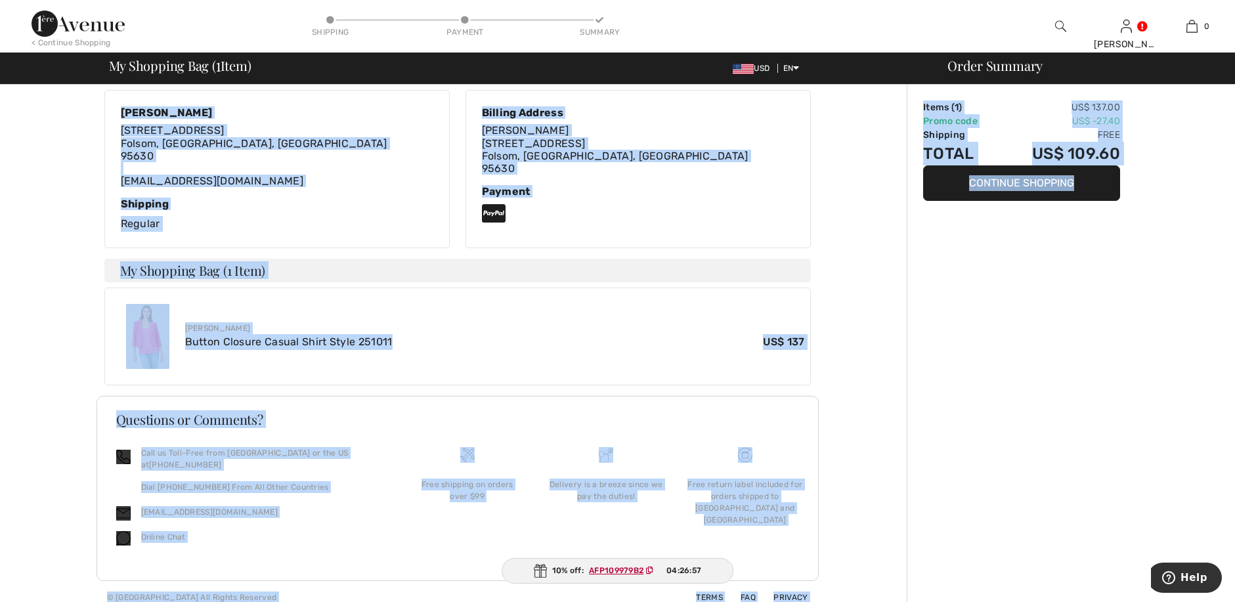
drag, startPoint x: 36, startPoint y: 111, endPoint x: 1115, endPoint y: 597, distance: 1182.8
click at [981, 597] on div "Thank you for your order! Your order was successful. You will receive a confirm…" at bounding box center [621, 218] width 1227 height 790
